Goal: Transaction & Acquisition: Purchase product/service

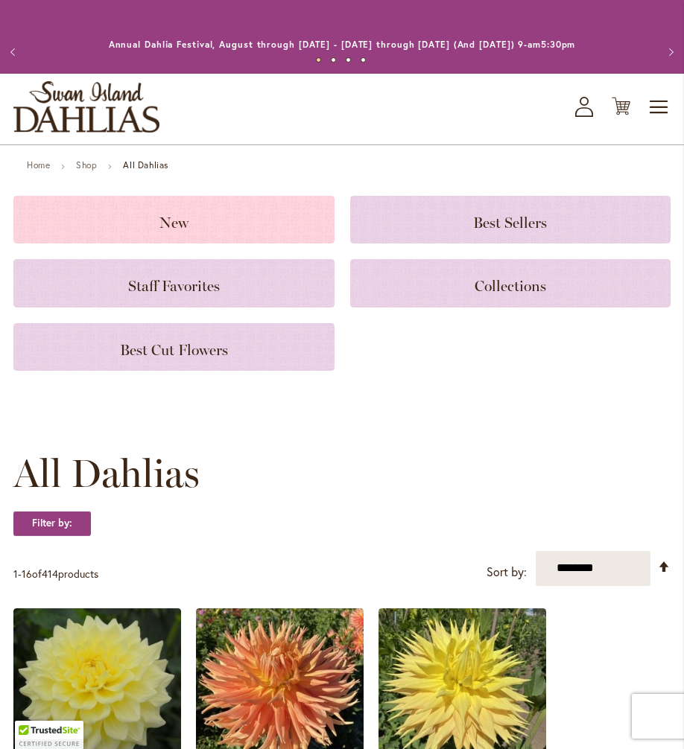
click at [185, 214] on span "New" at bounding box center [173, 223] width 29 height 18
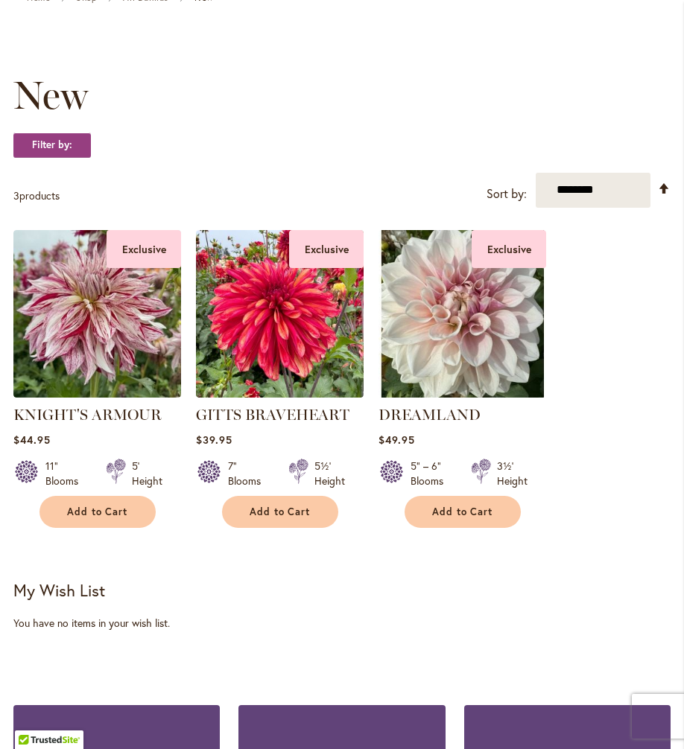
scroll to position [131, 0]
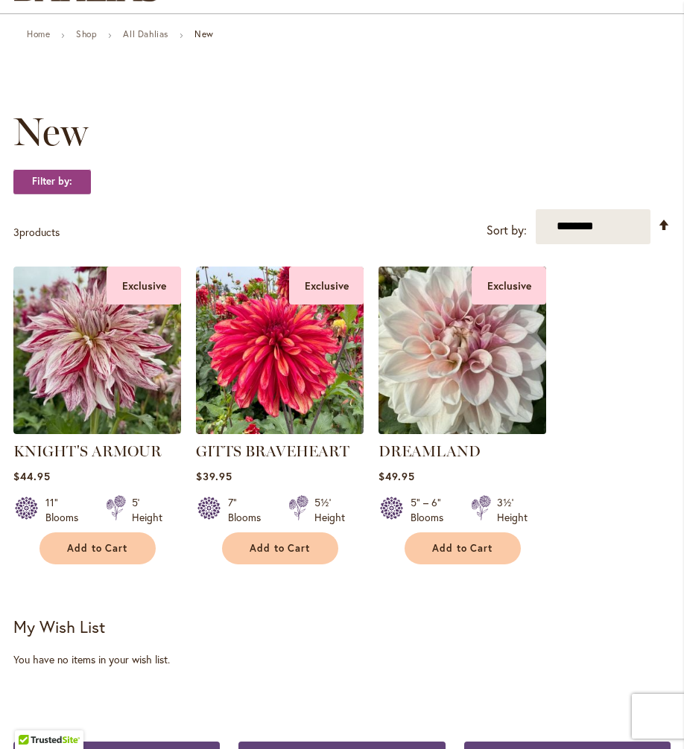
click at [488, 369] on img at bounding box center [462, 350] width 176 height 176
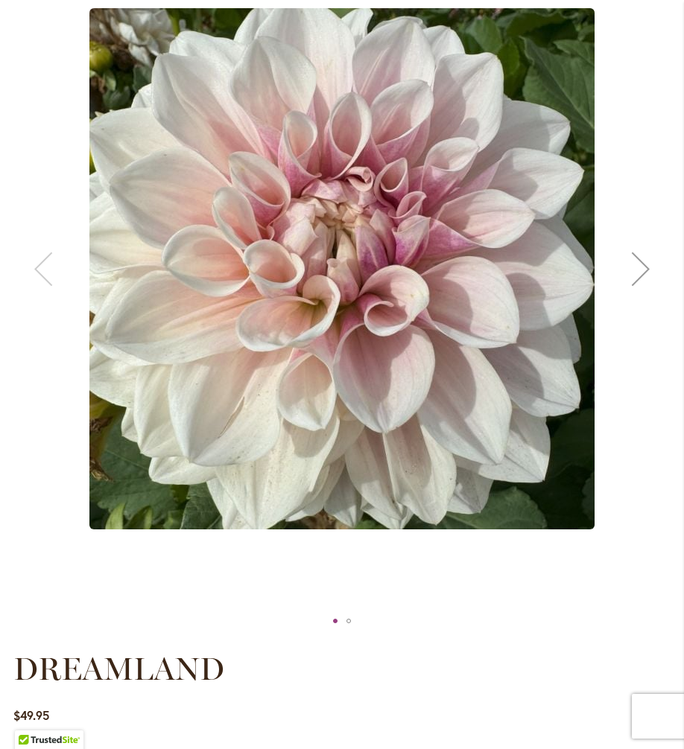
scroll to position [235, 0]
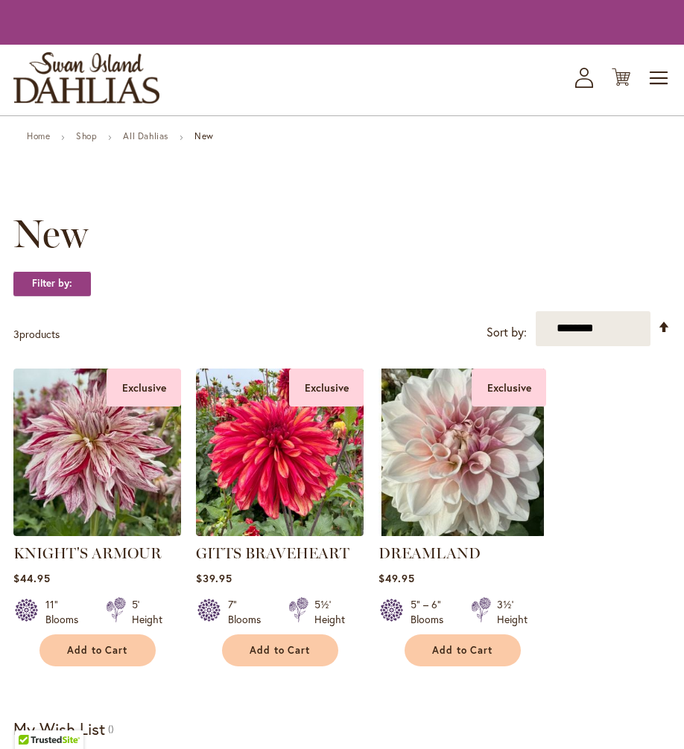
scroll to position [131, 0]
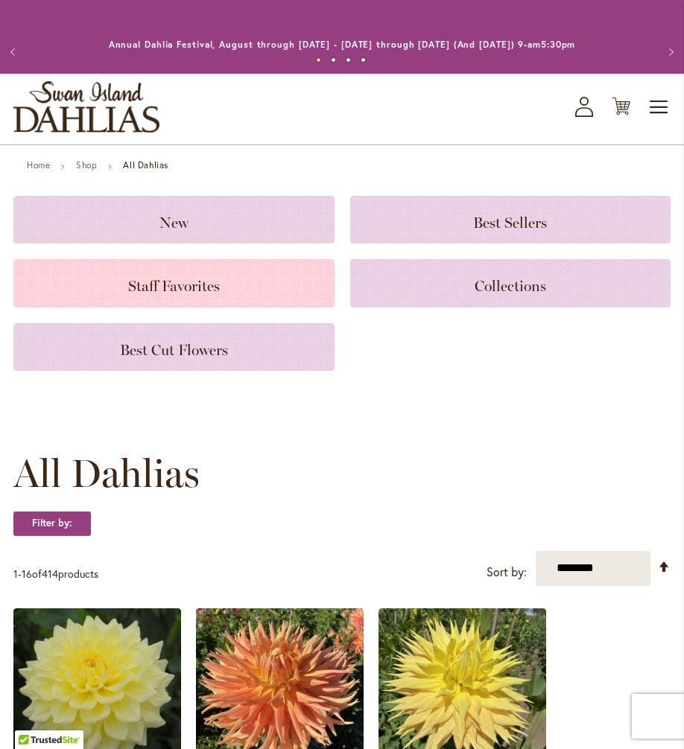
click at [209, 290] on span "Staff Favorites" at bounding box center [174, 286] width 92 height 18
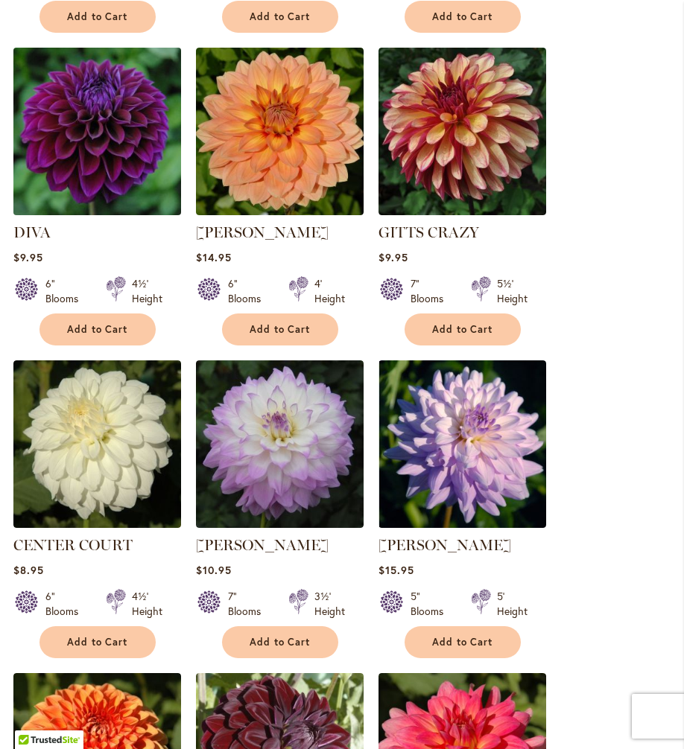
scroll to position [900, 0]
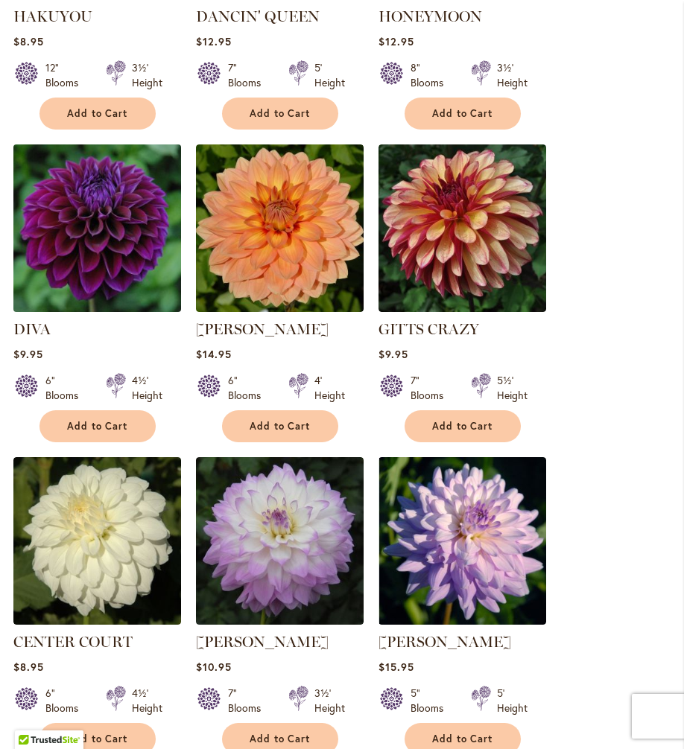
click at [101, 249] on img at bounding box center [97, 228] width 176 height 176
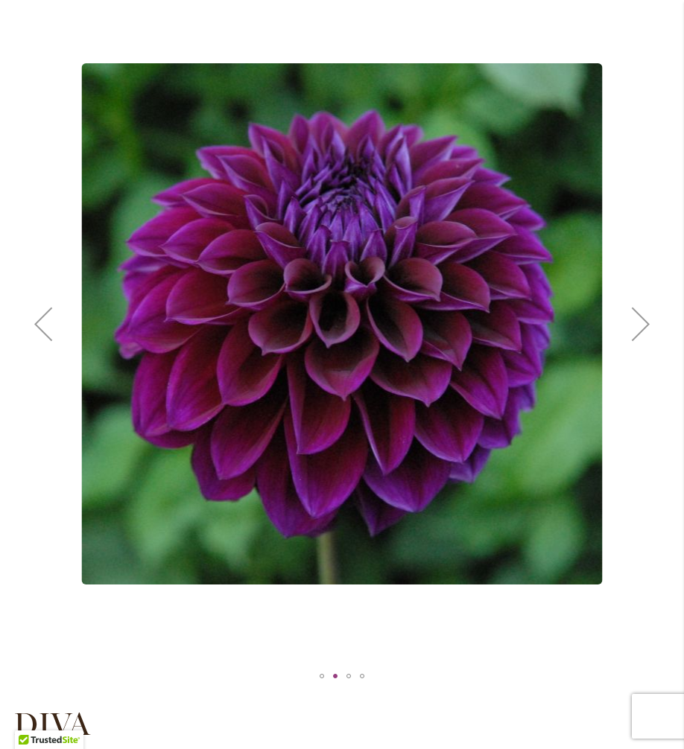
scroll to position [218, 0]
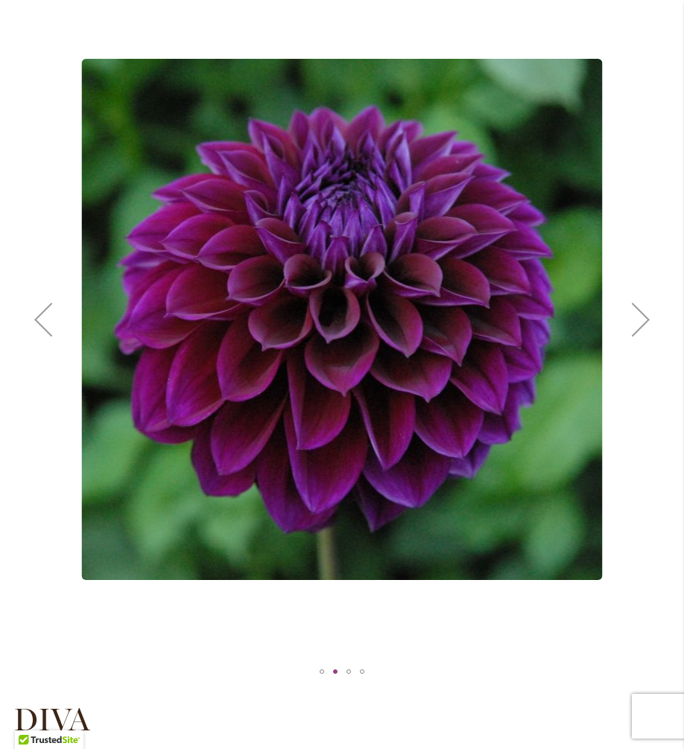
click at [646, 322] on div "Next" at bounding box center [641, 320] width 60 height 60
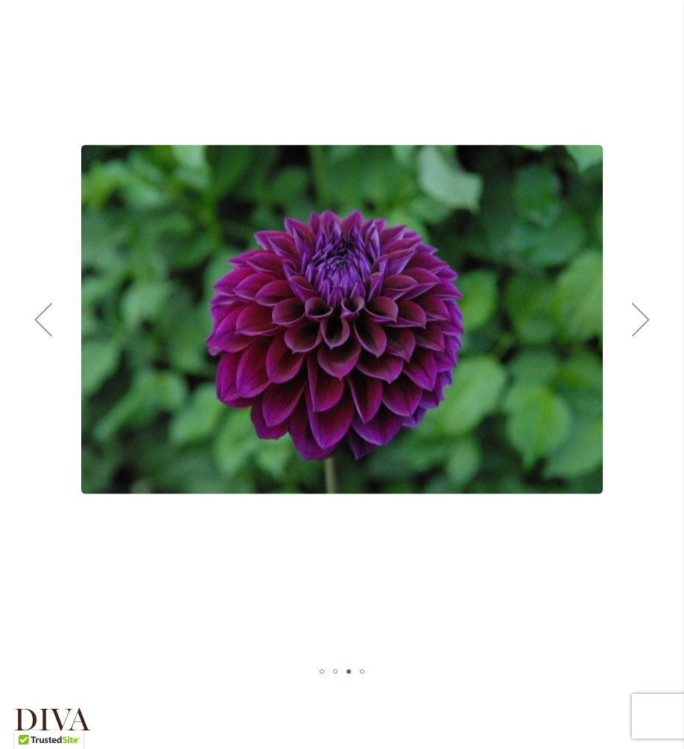
click at [646, 322] on div "Next" at bounding box center [641, 320] width 60 height 60
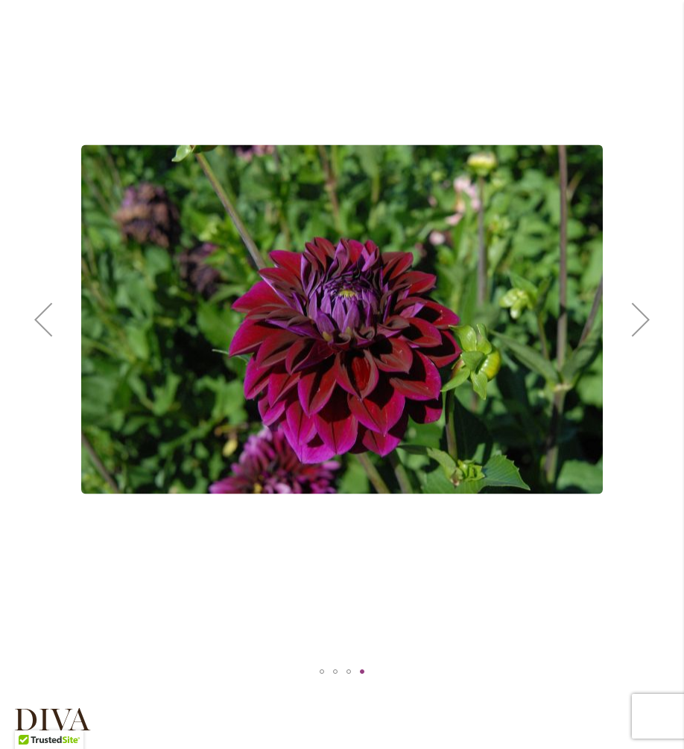
click at [646, 322] on div "Next" at bounding box center [641, 320] width 60 height 60
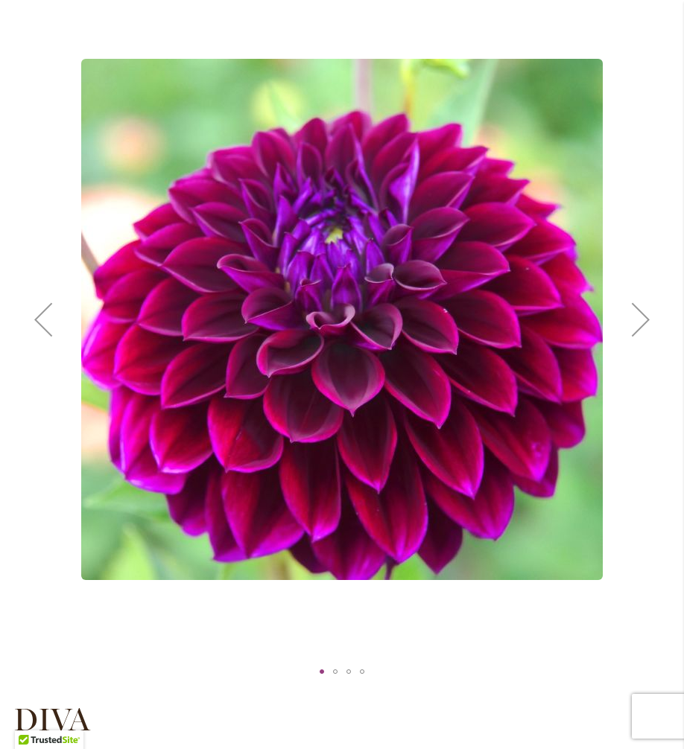
click at [646, 322] on div "Next" at bounding box center [641, 320] width 60 height 60
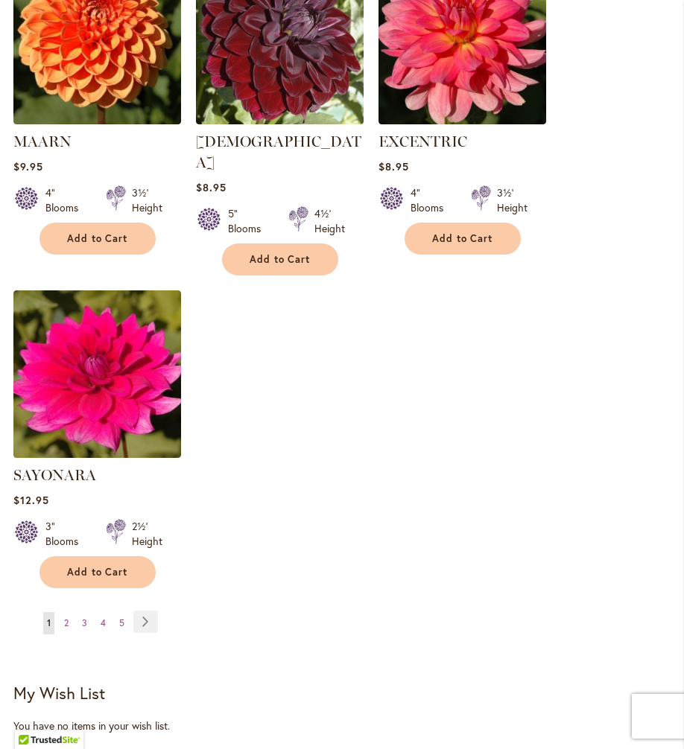
scroll to position [1839, 0]
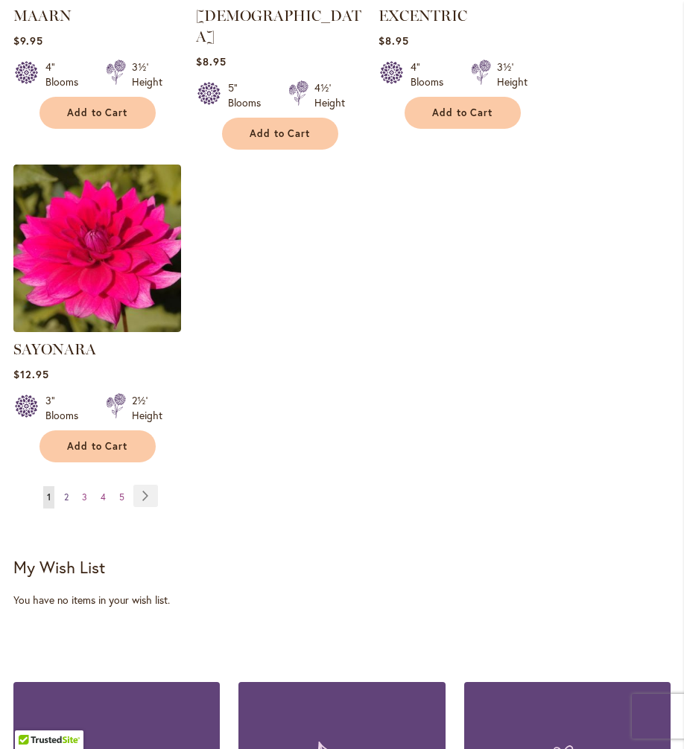
click at [69, 486] on link "Page 2" at bounding box center [66, 497] width 12 height 22
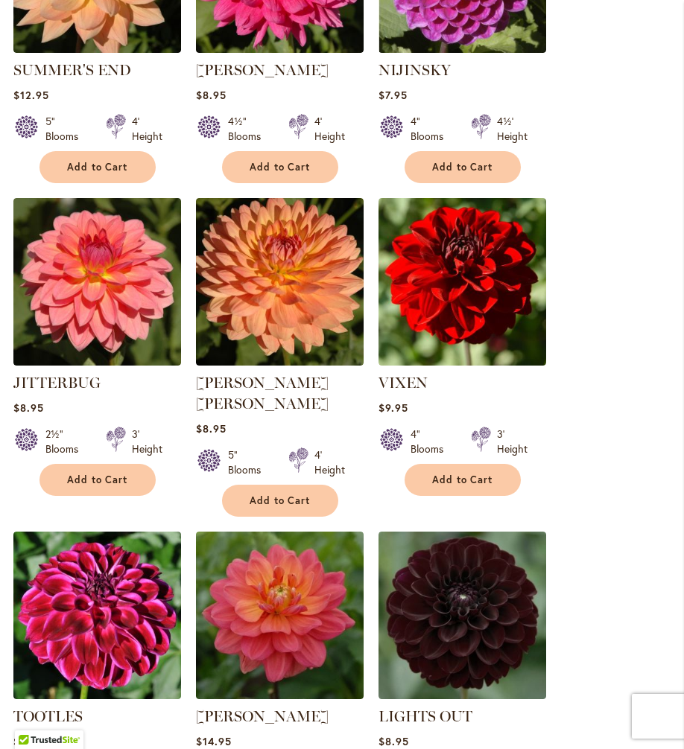
scroll to position [832, 0]
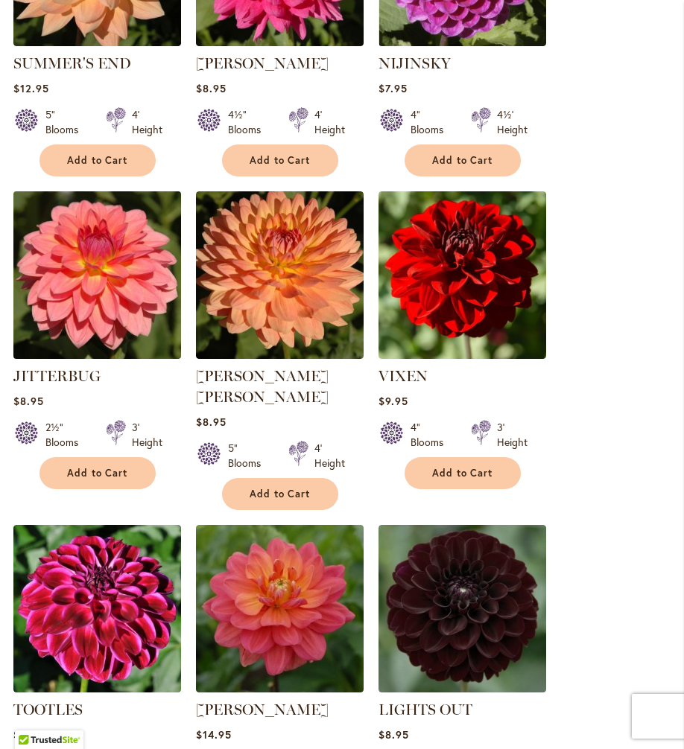
click at [92, 299] on img at bounding box center [97, 275] width 176 height 176
